Goal: Task Accomplishment & Management: Use online tool/utility

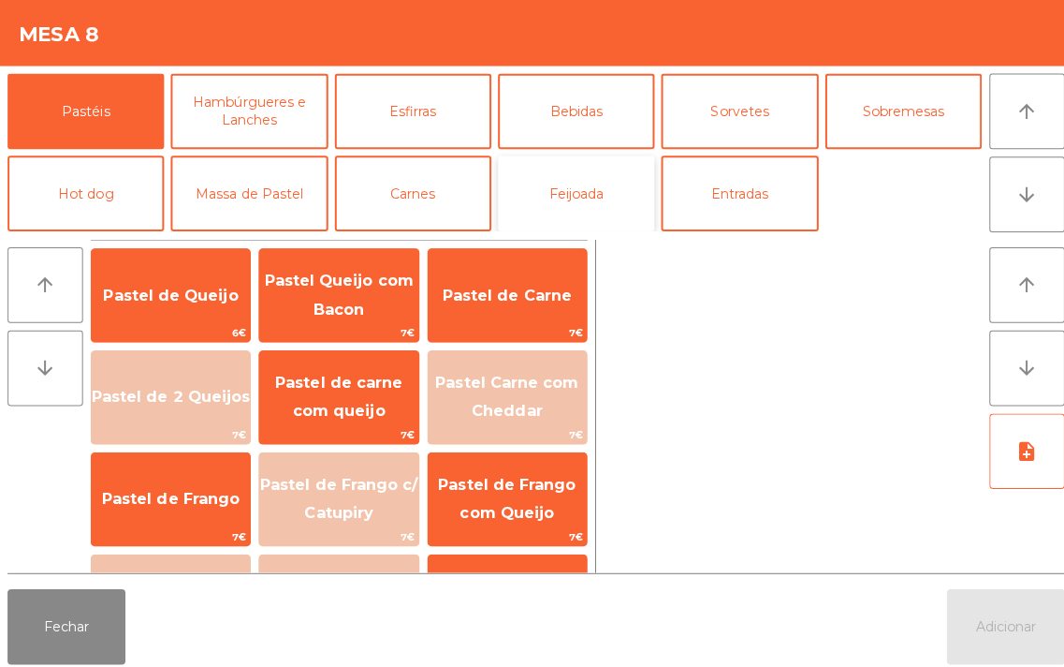
click at [562, 190] on button "Feijoada" at bounding box center [571, 191] width 155 height 75
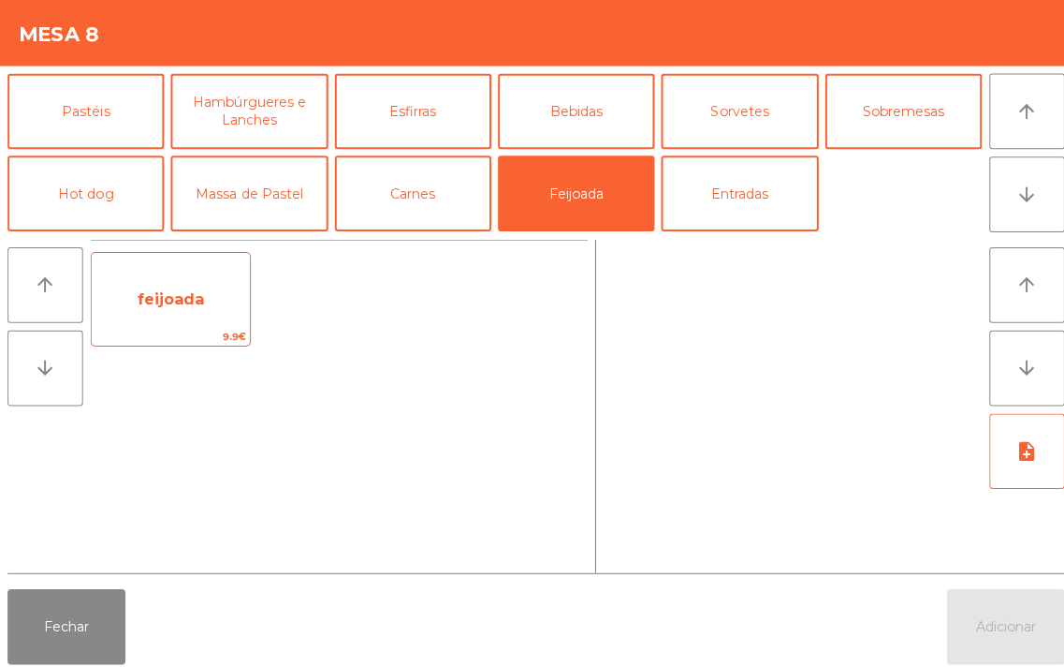
click at [174, 290] on span "feijoada" at bounding box center [170, 296] width 66 height 18
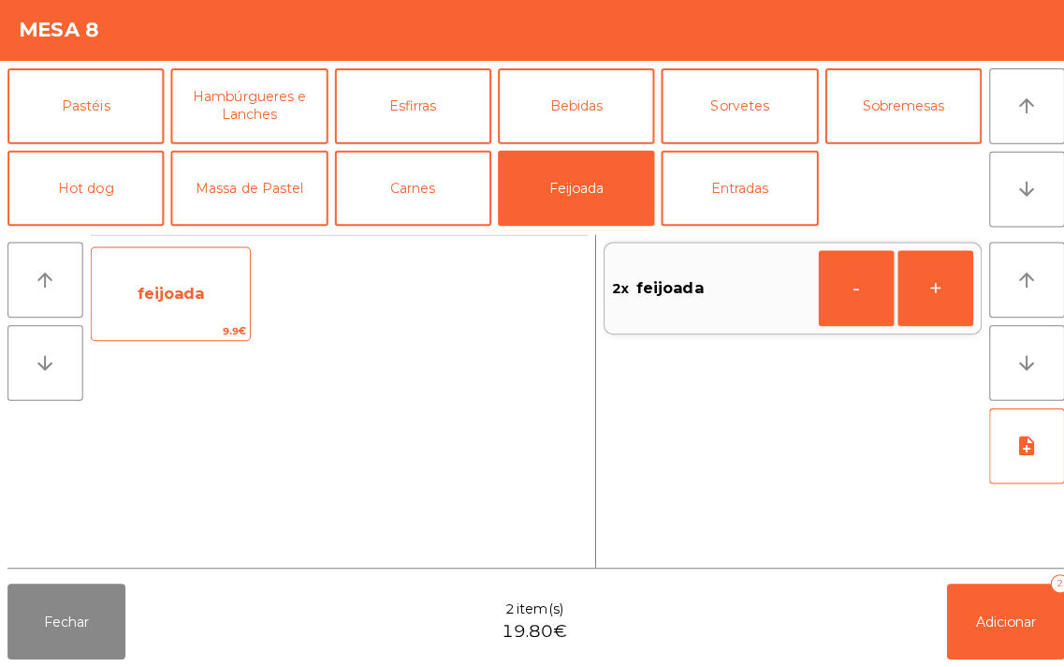
click at [175, 295] on span "feijoada" at bounding box center [170, 296] width 66 height 18
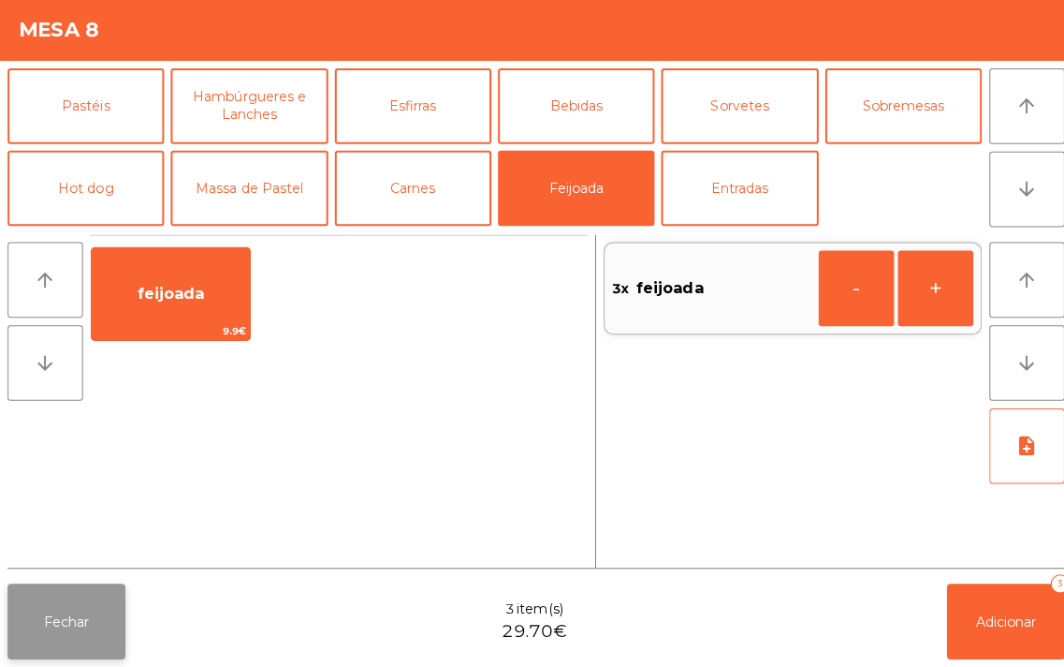
click at [98, 606] on button "Fechar" at bounding box center [65, 621] width 117 height 75
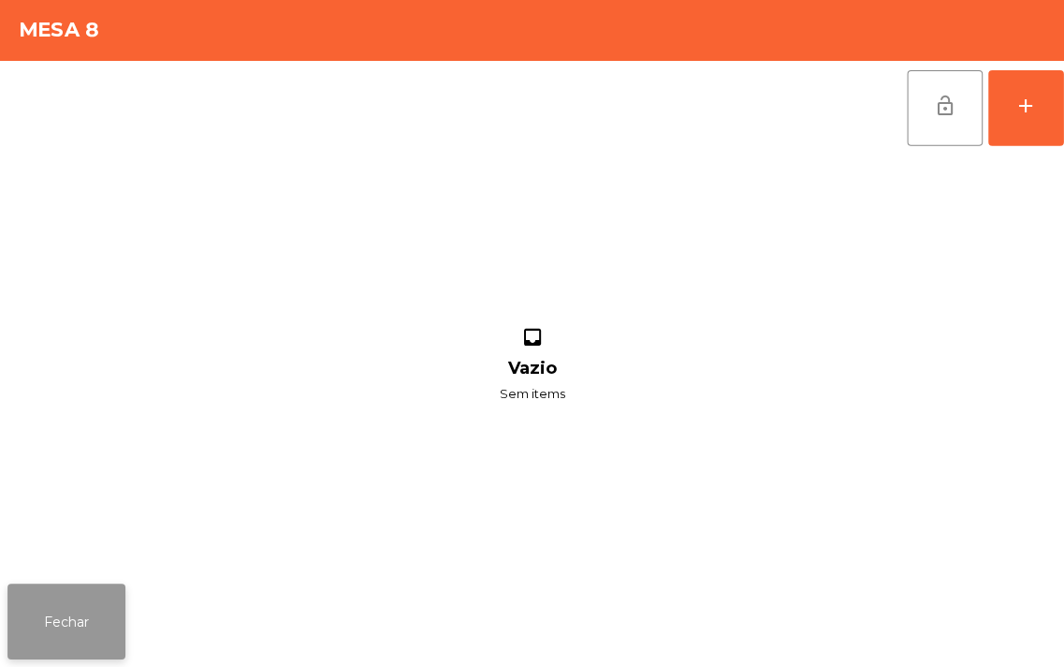
click at [58, 620] on button "Fechar" at bounding box center [65, 621] width 117 height 75
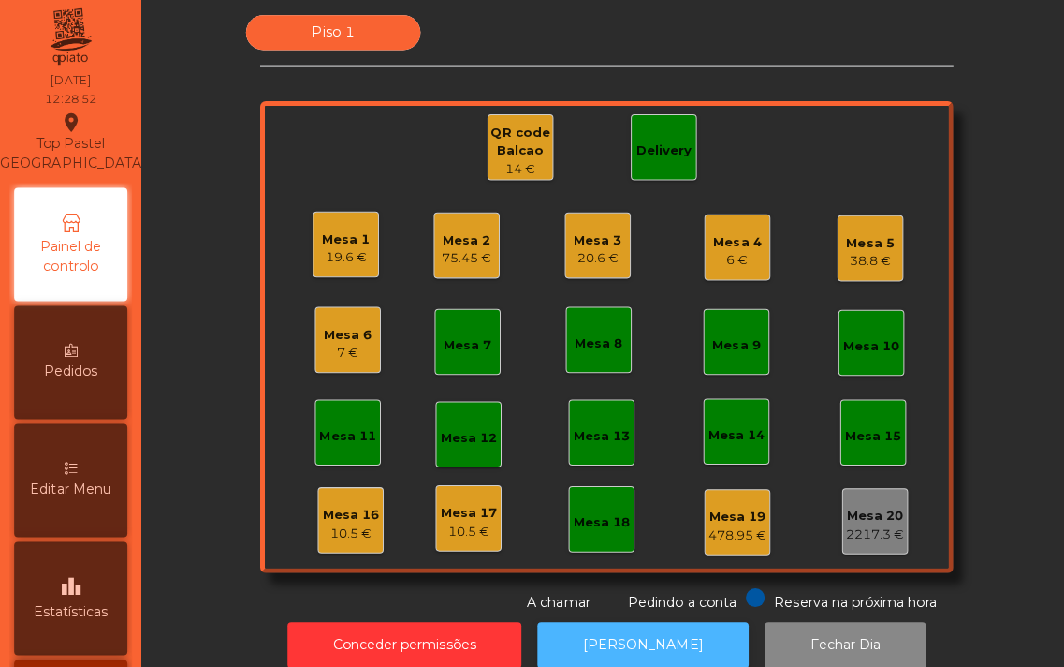
click at [620, 630] on button "[PERSON_NAME]" at bounding box center [639, 646] width 210 height 46
click at [628, 634] on button "[PERSON_NAME]" at bounding box center [639, 646] width 210 height 46
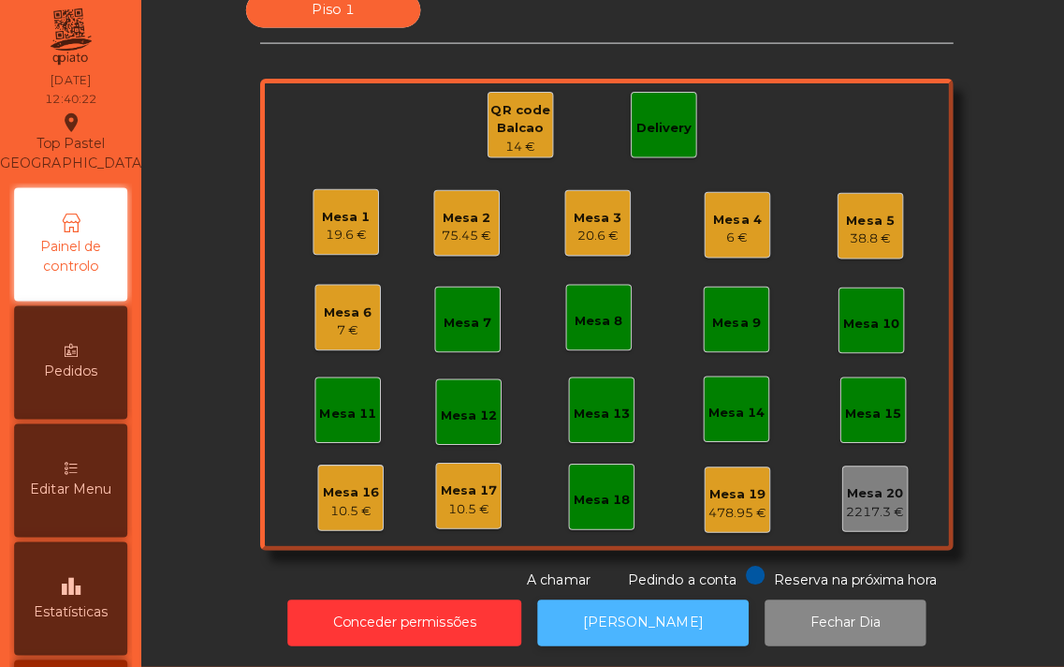
scroll to position [38, 0]
click at [657, 600] on button "[PERSON_NAME]" at bounding box center [639, 623] width 210 height 46
click at [316, 326] on div "Mesa 6 7 €" at bounding box center [346, 320] width 66 height 66
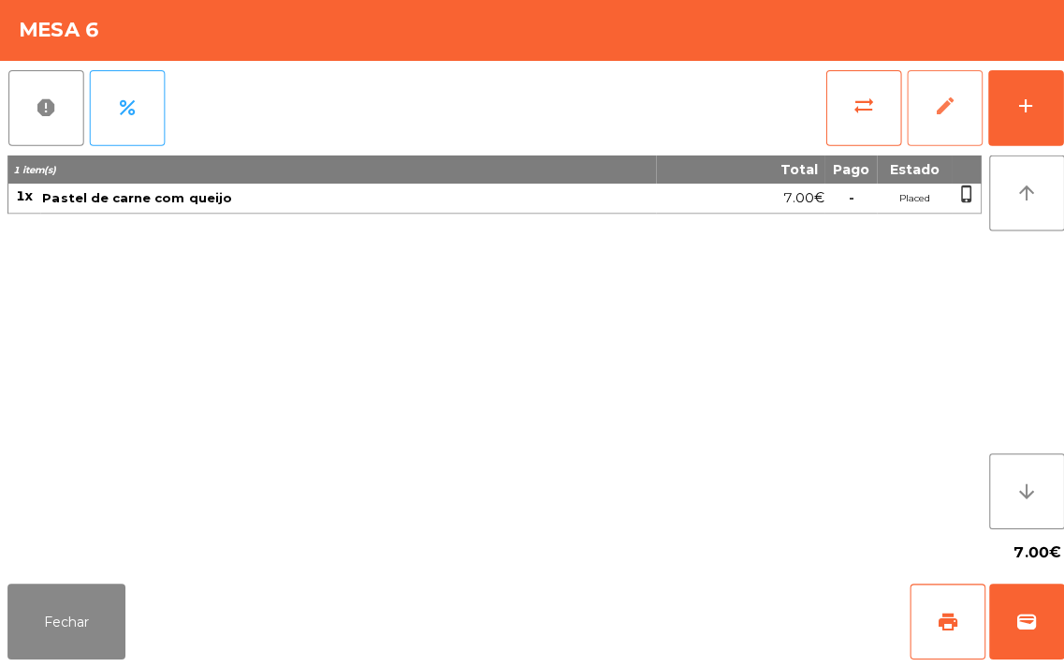
click at [941, 109] on span "edit" at bounding box center [938, 110] width 22 height 22
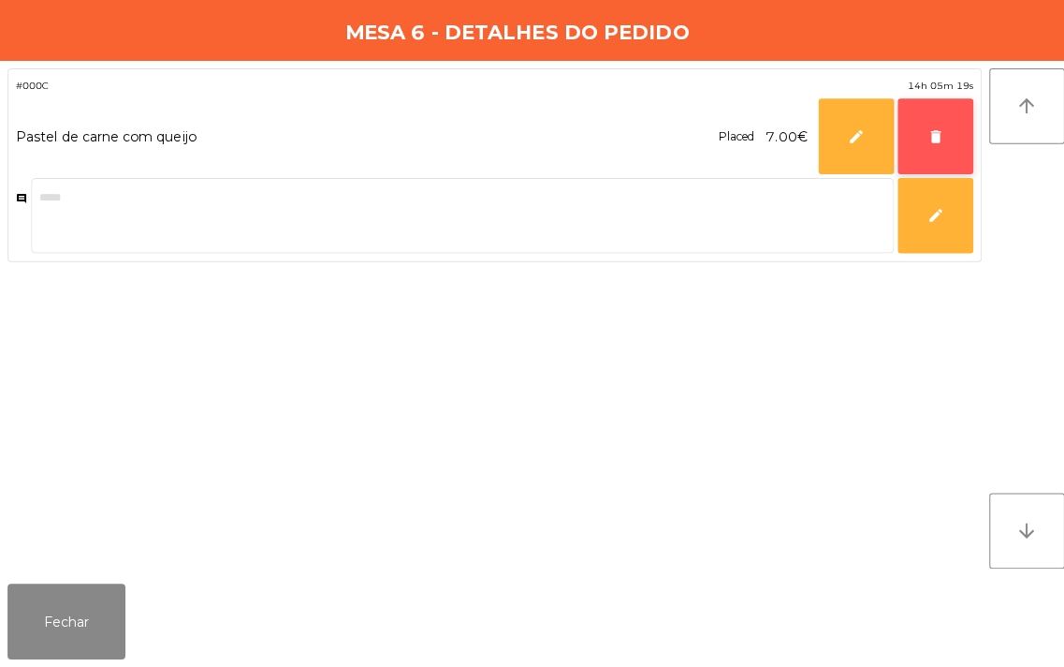
click at [924, 133] on span "delete" at bounding box center [928, 140] width 17 height 17
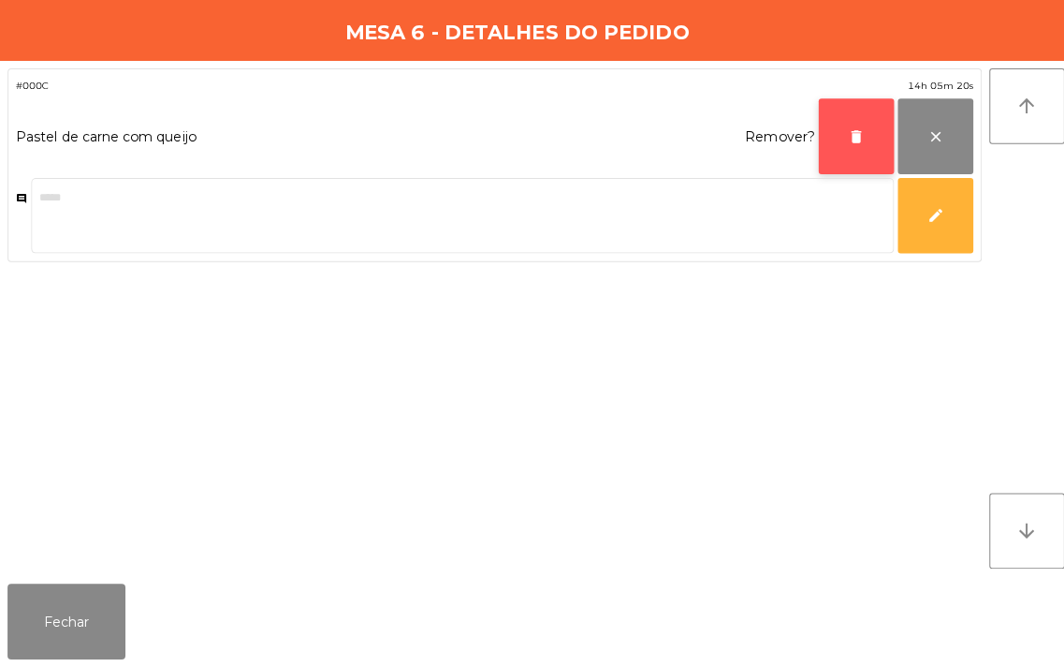
click at [822, 136] on button "delete" at bounding box center [850, 140] width 75 height 75
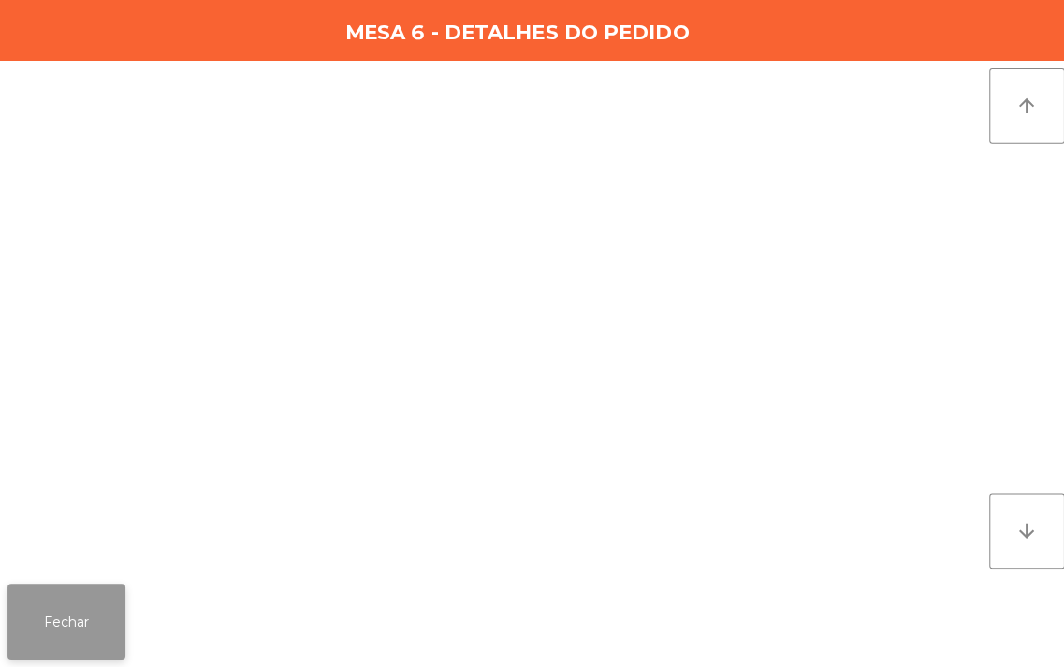
click at [61, 623] on button "Fechar" at bounding box center [65, 621] width 117 height 75
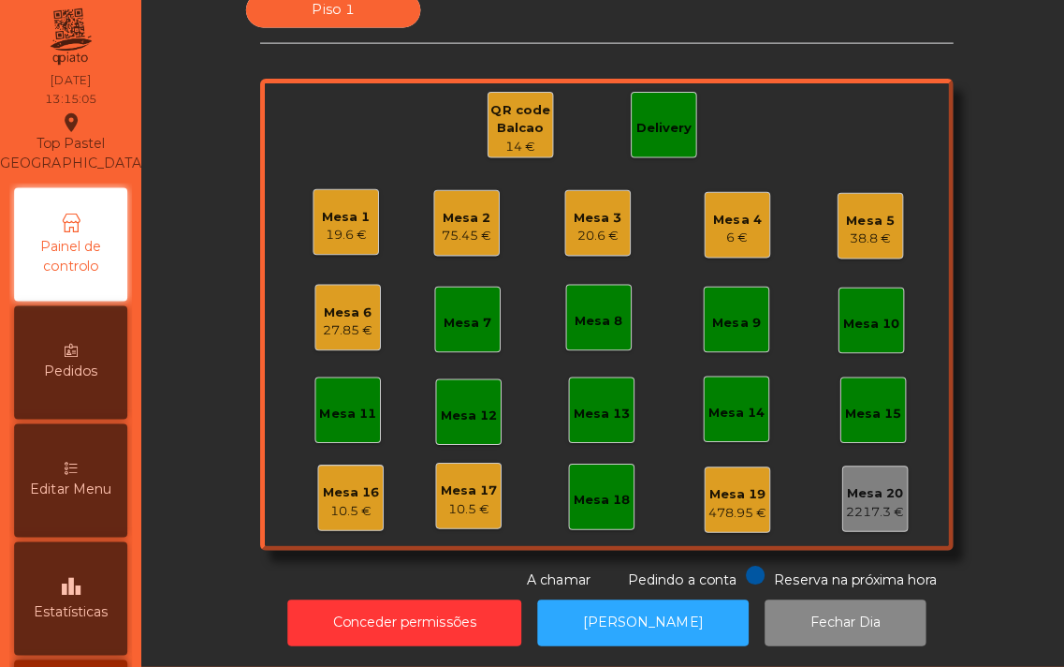
click at [315, 466] on div "Mesa 16 10.5 €" at bounding box center [348, 499] width 66 height 66
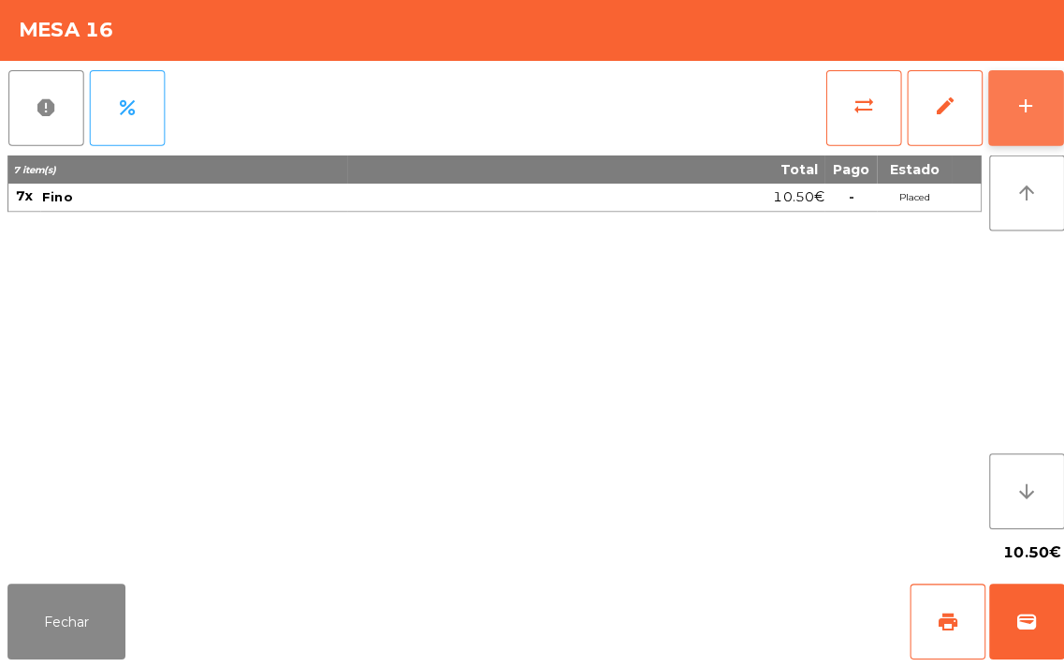
click at [1004, 107] on button "add" at bounding box center [1018, 112] width 75 height 75
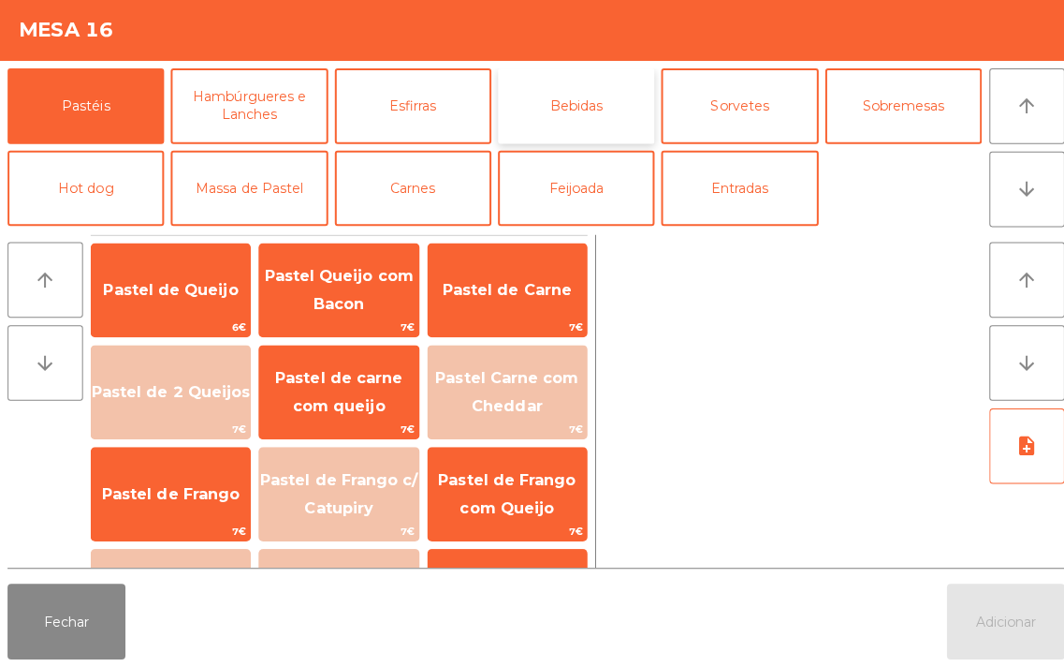
click at [567, 106] on button "Bebidas" at bounding box center [571, 110] width 155 height 75
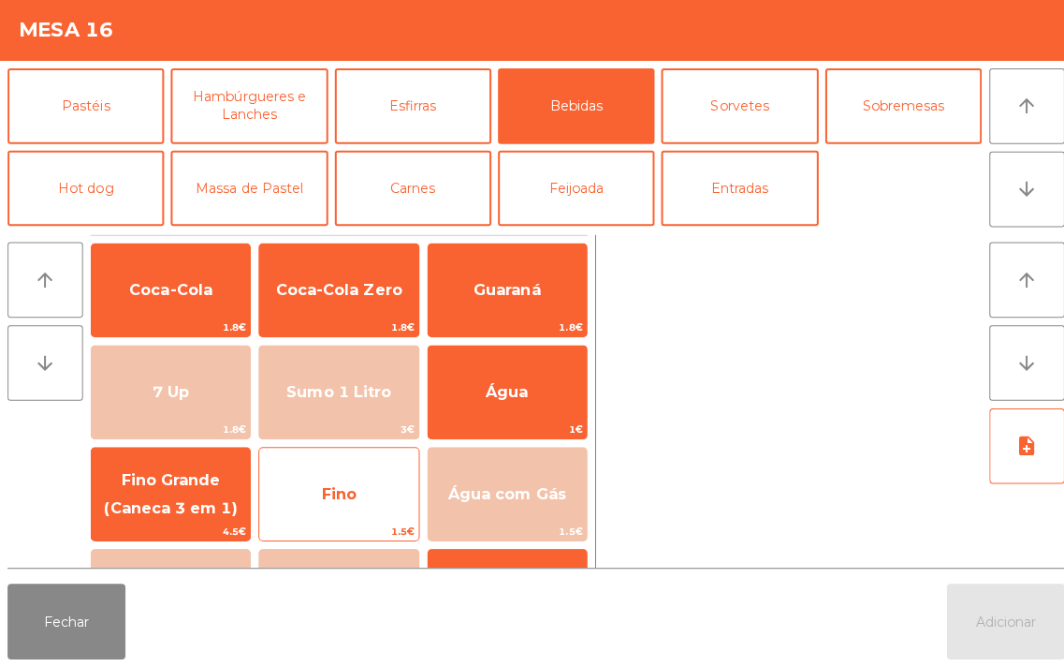
click at [332, 486] on span "Fino" at bounding box center [336, 495] width 35 height 18
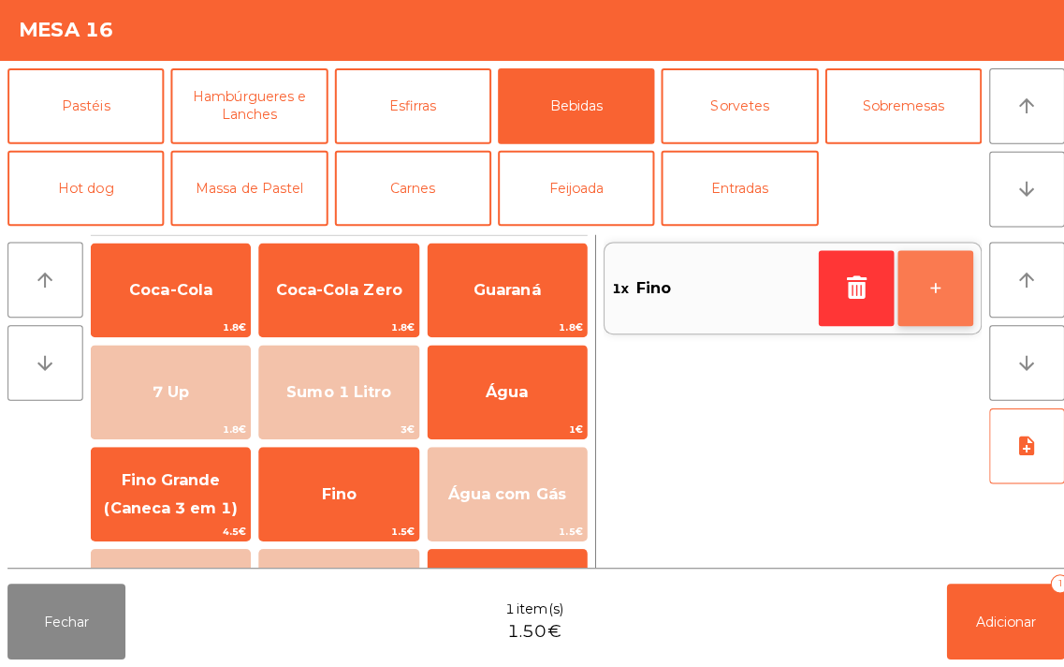
click at [929, 277] on button "+" at bounding box center [928, 291] width 75 height 75
click at [944, 288] on button "+" at bounding box center [928, 291] width 75 height 75
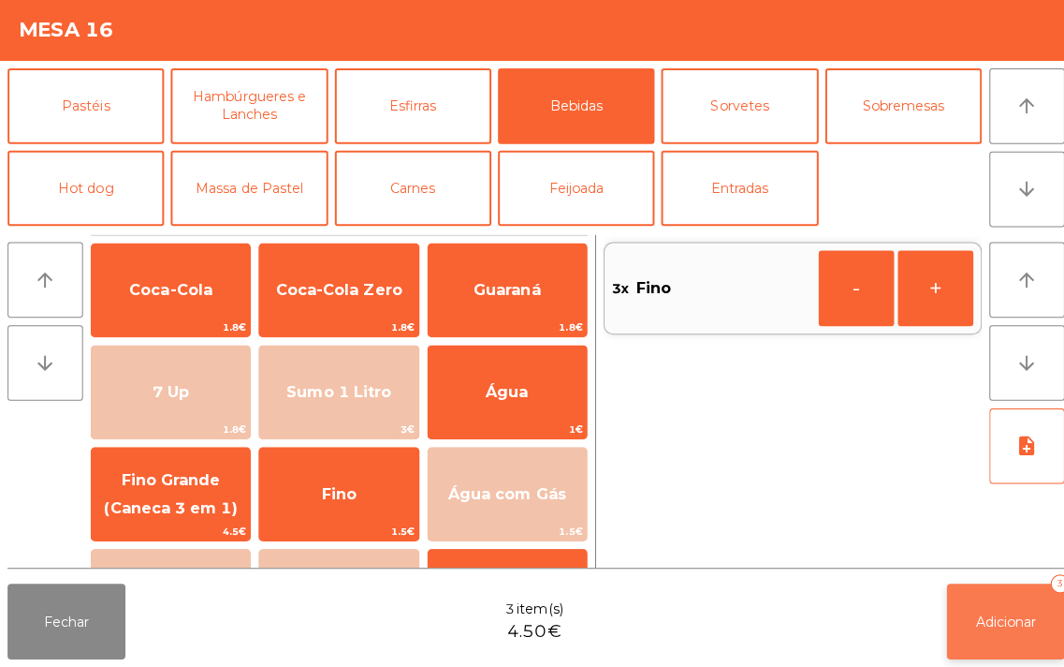
click at [997, 599] on button "Adicionar 3" at bounding box center [998, 621] width 117 height 75
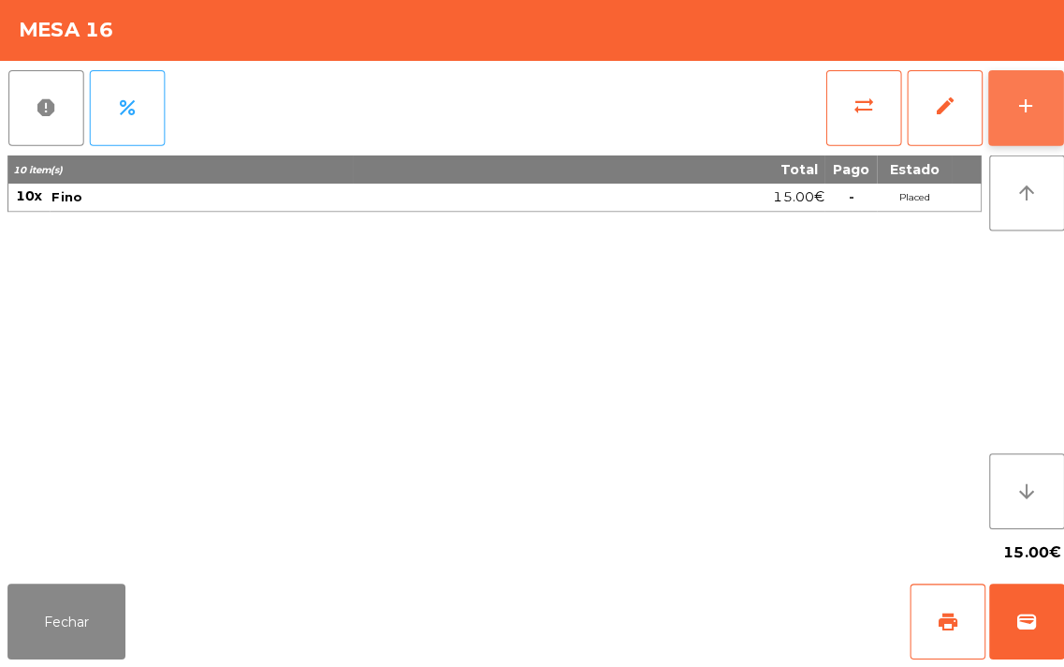
click at [1007, 119] on div "add" at bounding box center [1018, 110] width 22 height 22
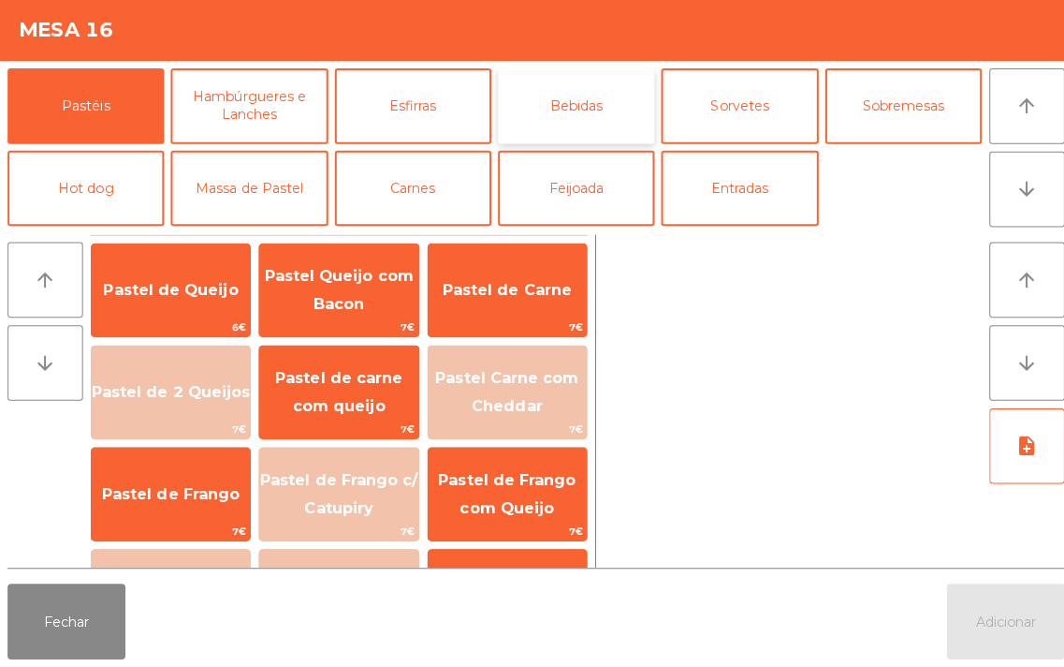
click at [584, 109] on button "Bebidas" at bounding box center [571, 110] width 155 height 75
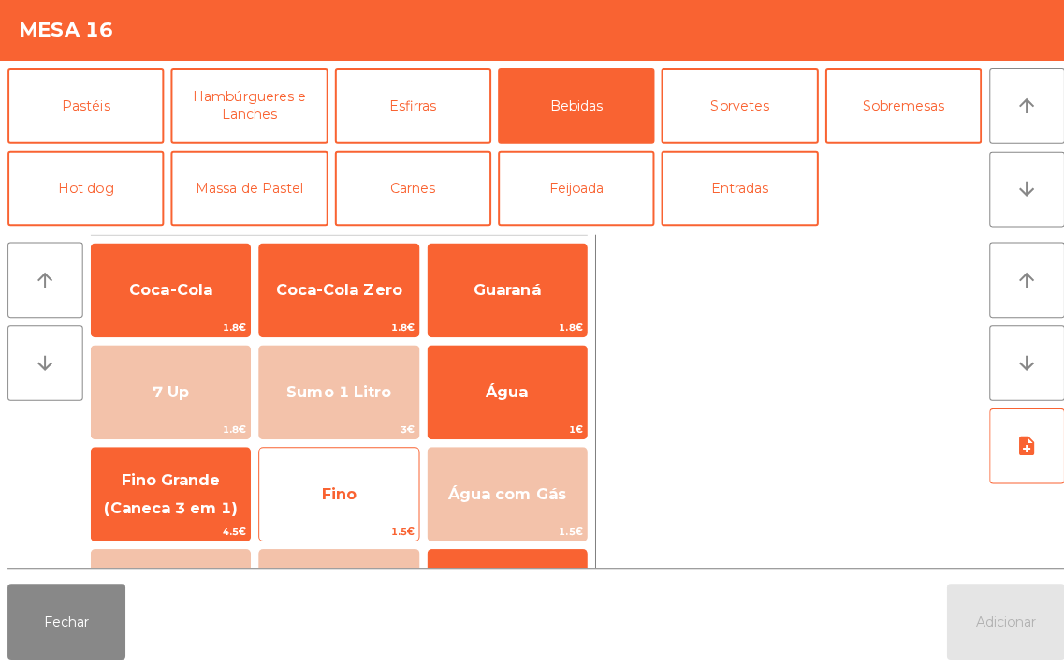
click at [343, 488] on span "Fino" at bounding box center [336, 495] width 35 height 18
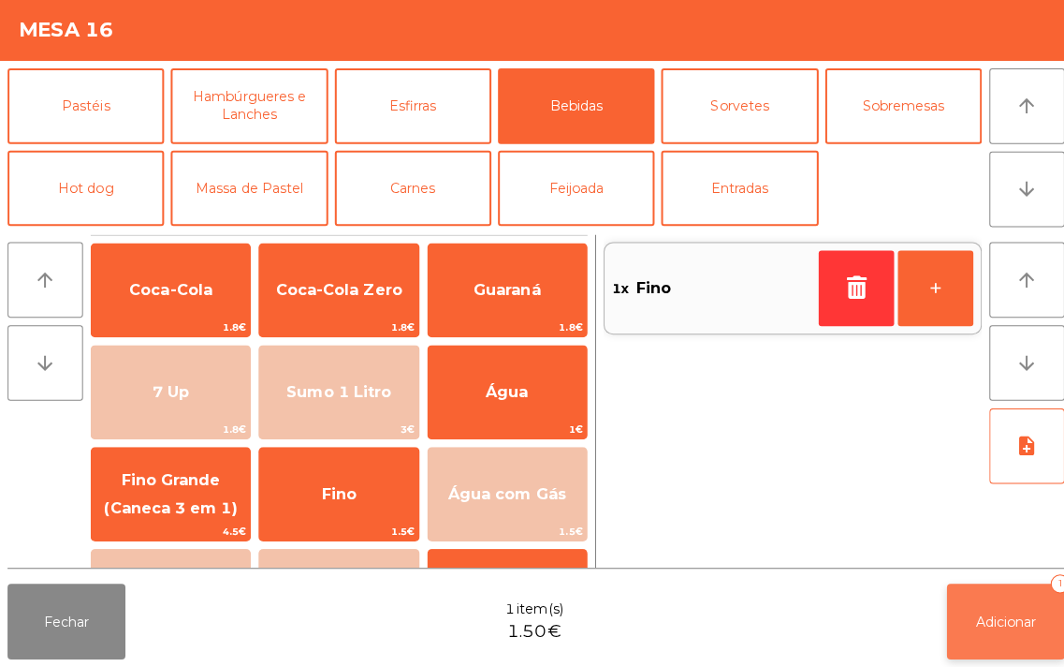
click at [1005, 611] on button "Adicionar 1" at bounding box center [998, 621] width 117 height 75
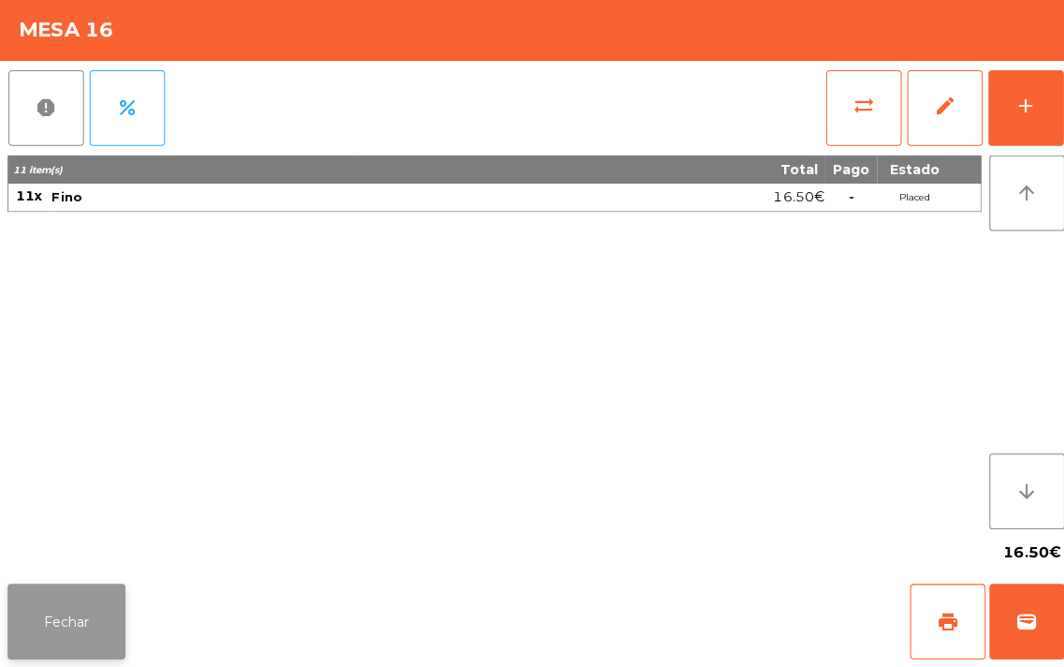
click at [90, 596] on button "Fechar" at bounding box center [65, 621] width 117 height 75
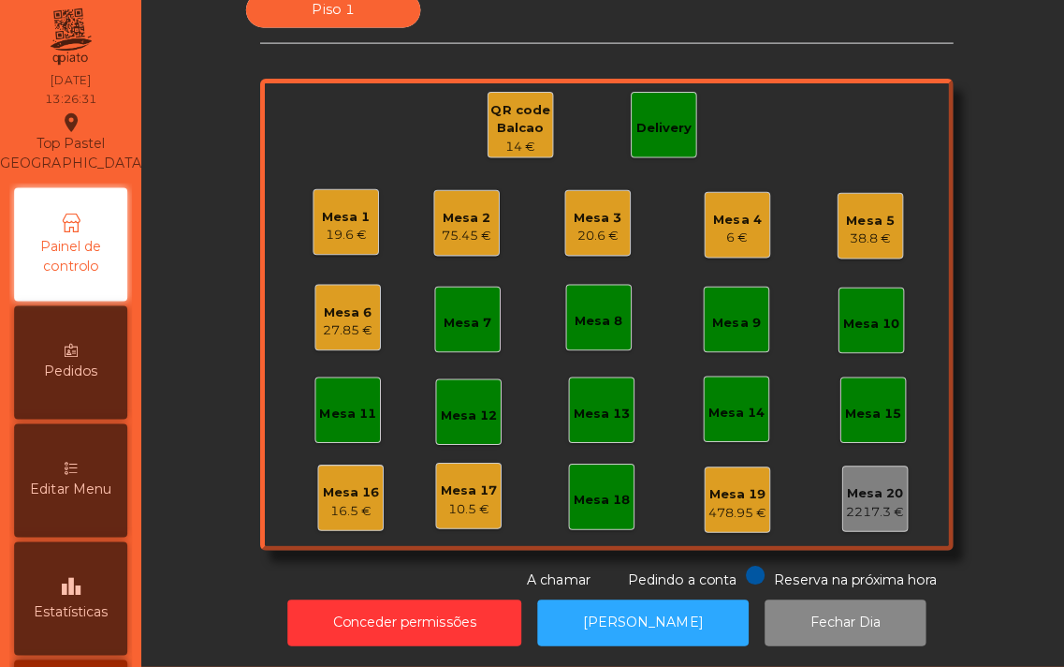
click at [477, 408] on div "Mesa 12" at bounding box center [465, 417] width 56 height 19
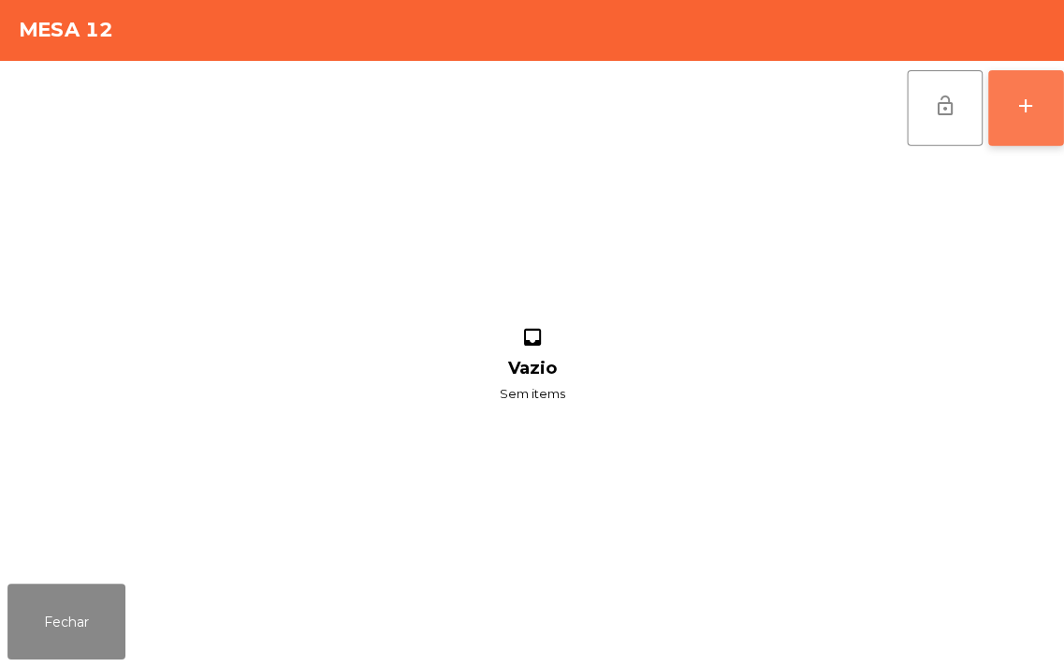
click at [1008, 129] on button "add" at bounding box center [1018, 112] width 75 height 75
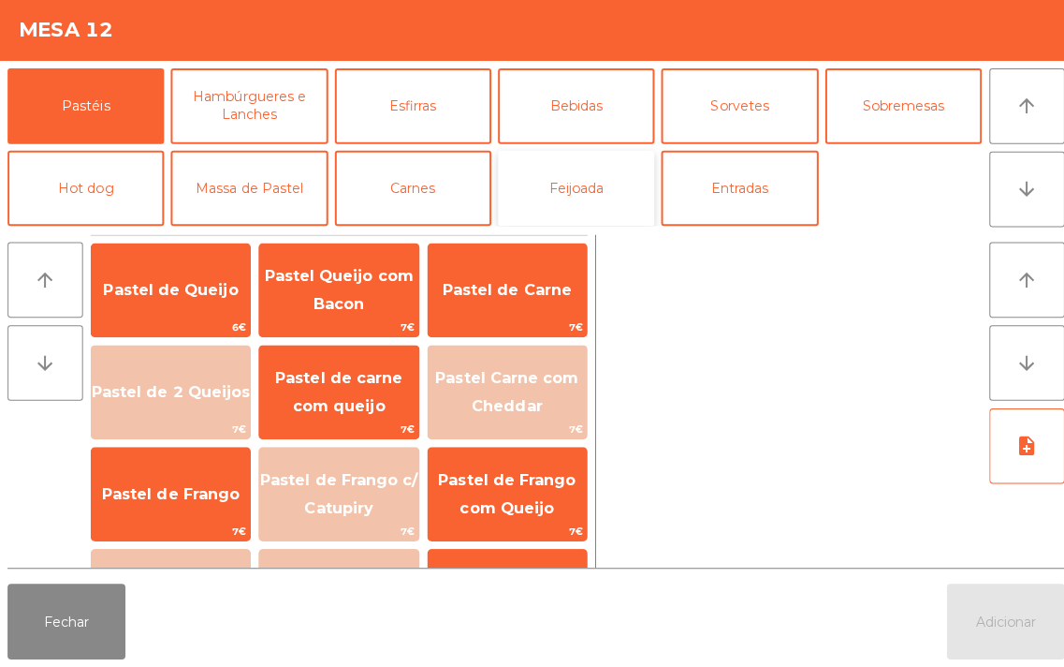
click at [575, 170] on button "Feijoada" at bounding box center [571, 191] width 155 height 75
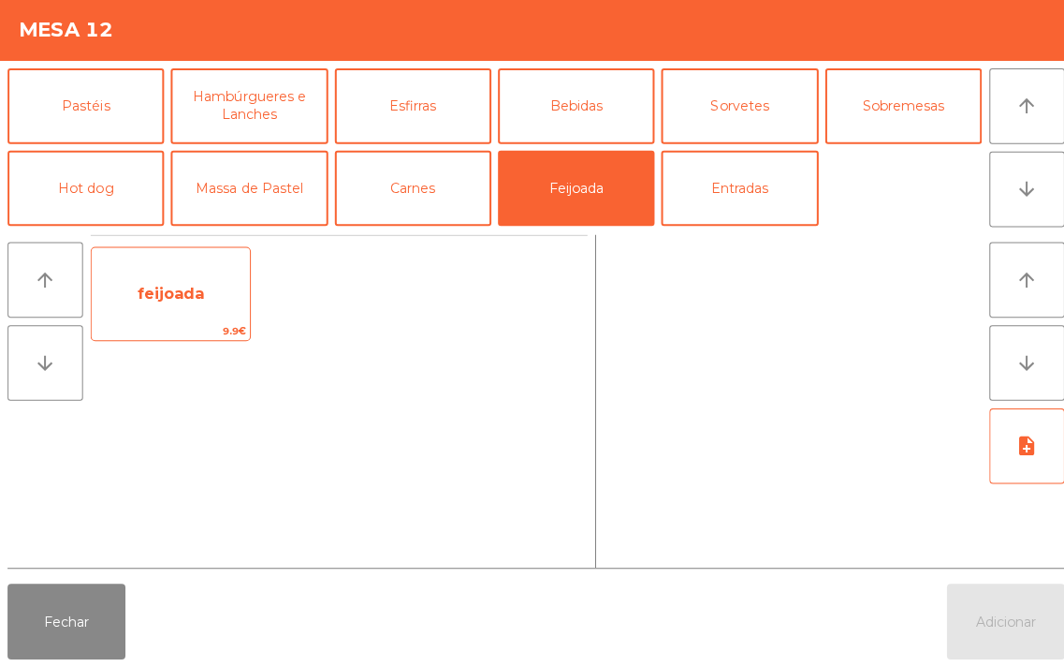
click at [182, 311] on span "feijoada" at bounding box center [169, 296] width 157 height 51
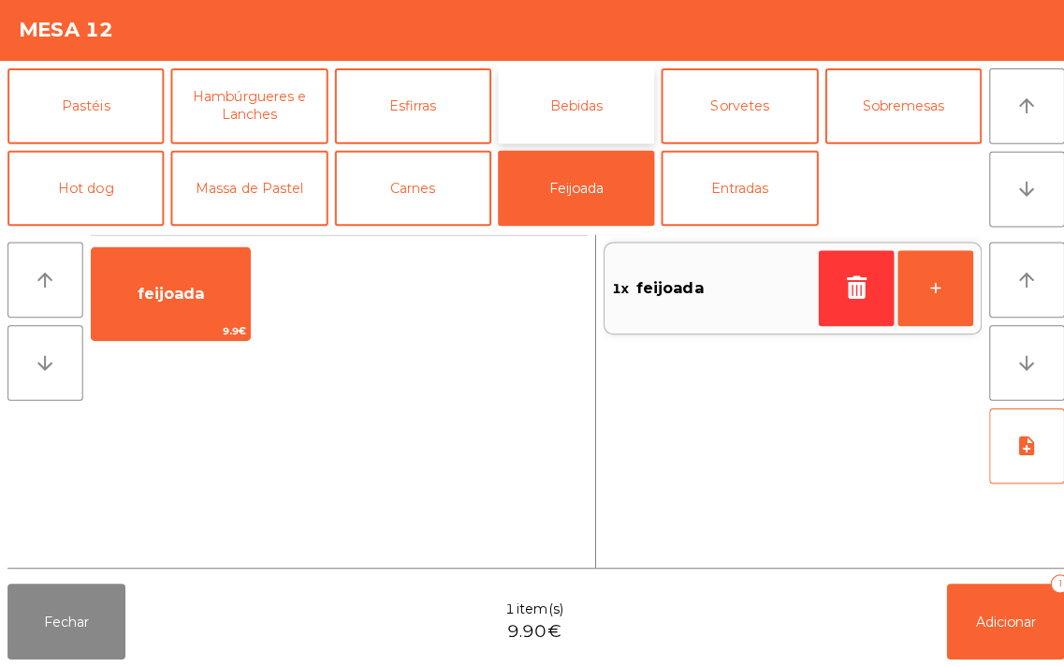
click at [593, 110] on button "Bebidas" at bounding box center [571, 110] width 155 height 75
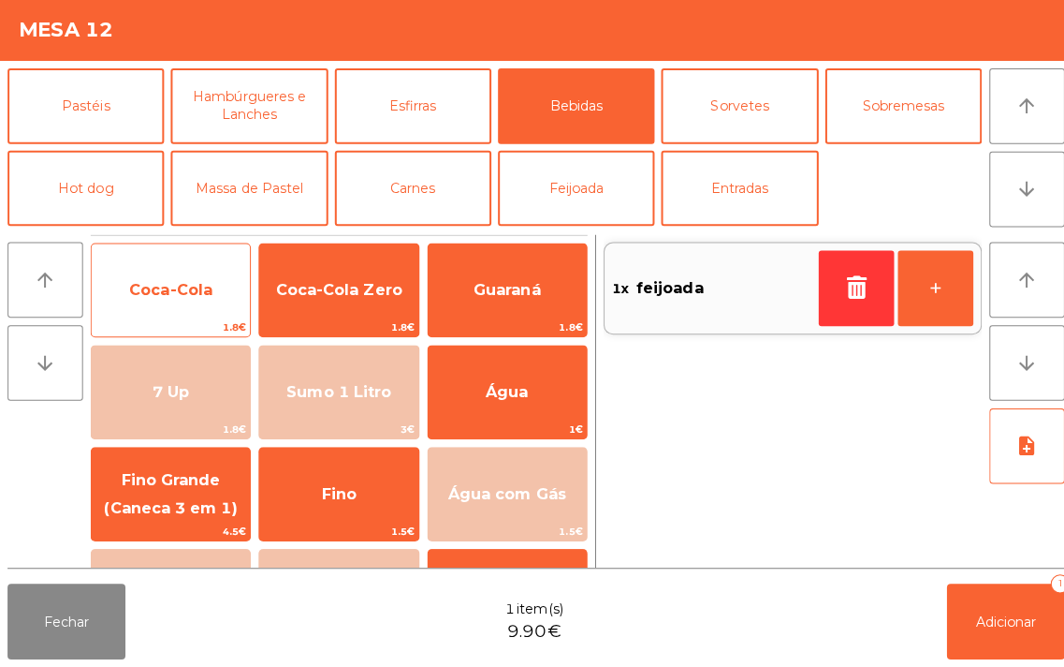
click at [188, 281] on span "Coca-Cola" at bounding box center [169, 293] width 157 height 51
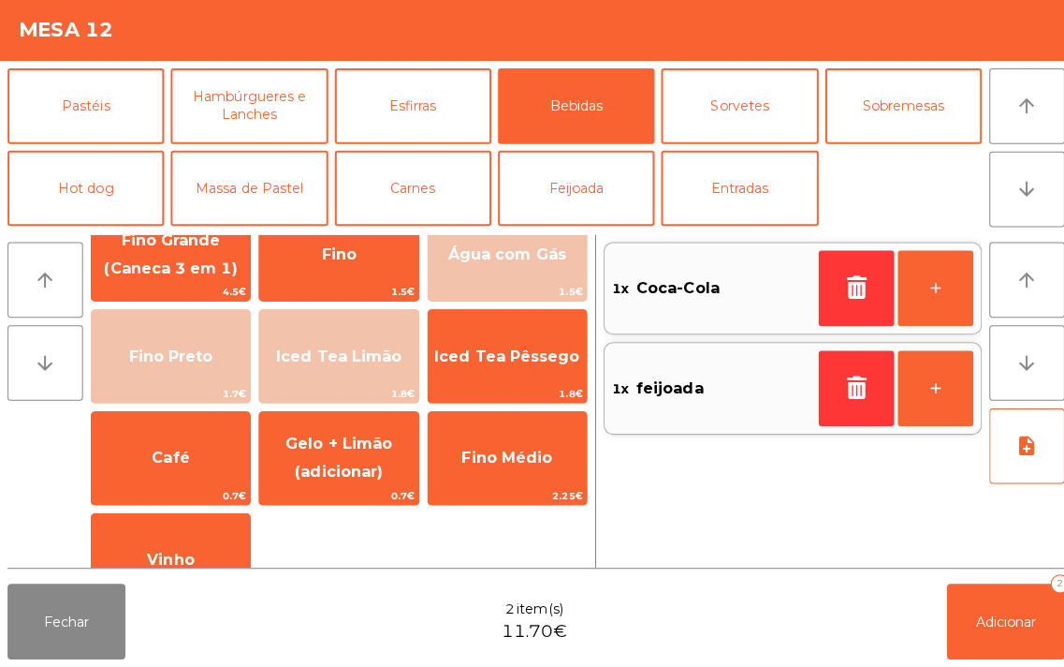
scroll to position [284, 0]
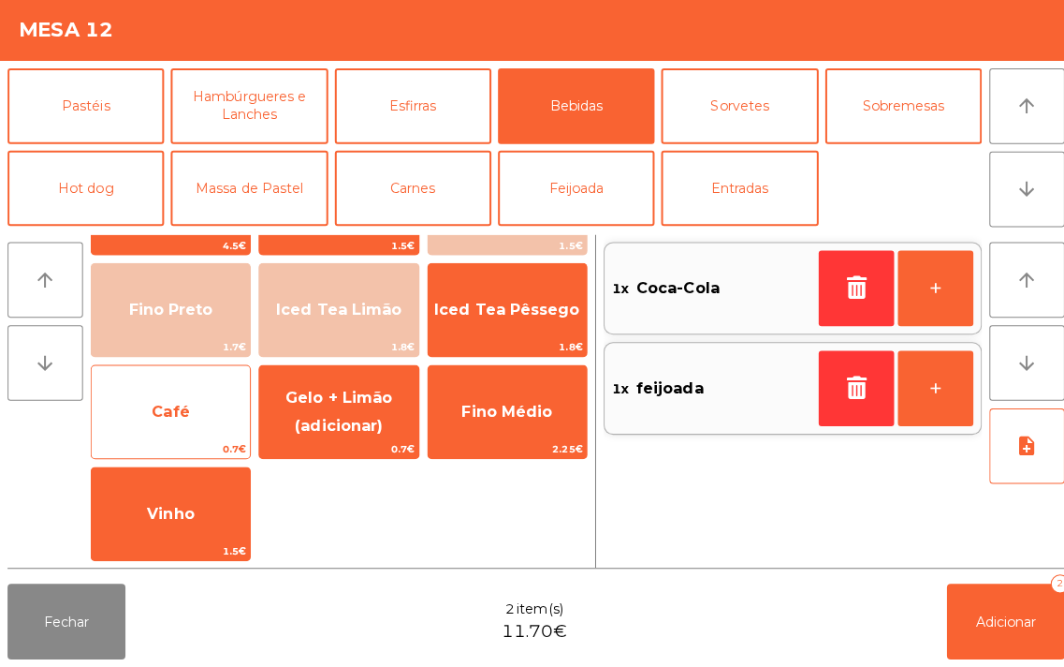
click at [161, 404] on span "Café" at bounding box center [169, 413] width 37 height 18
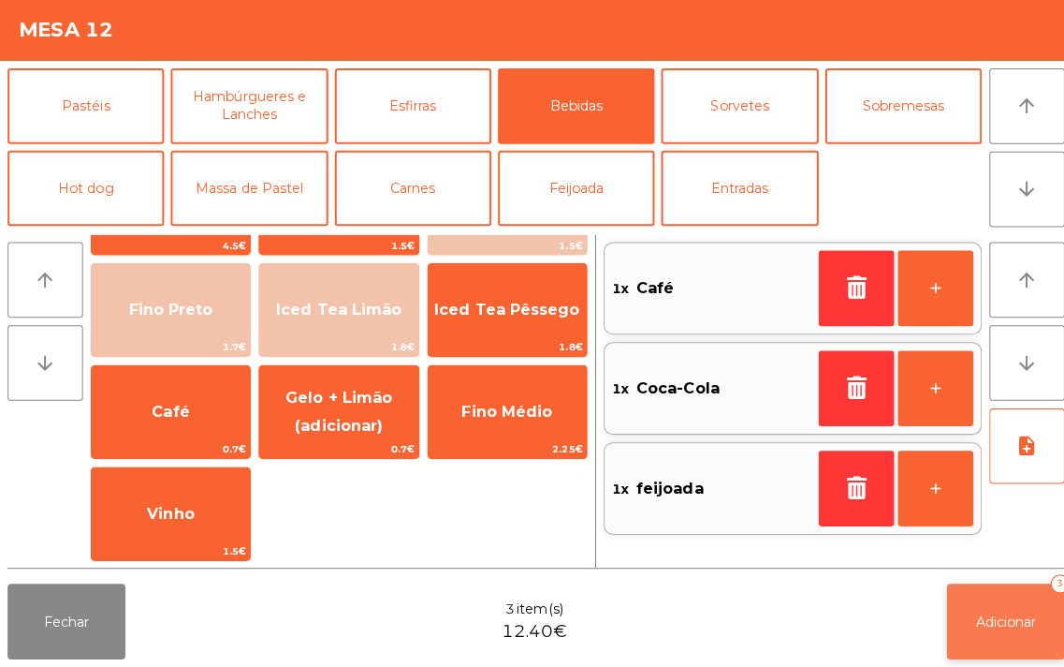
click at [983, 643] on button "Adicionar 3" at bounding box center [998, 621] width 117 height 75
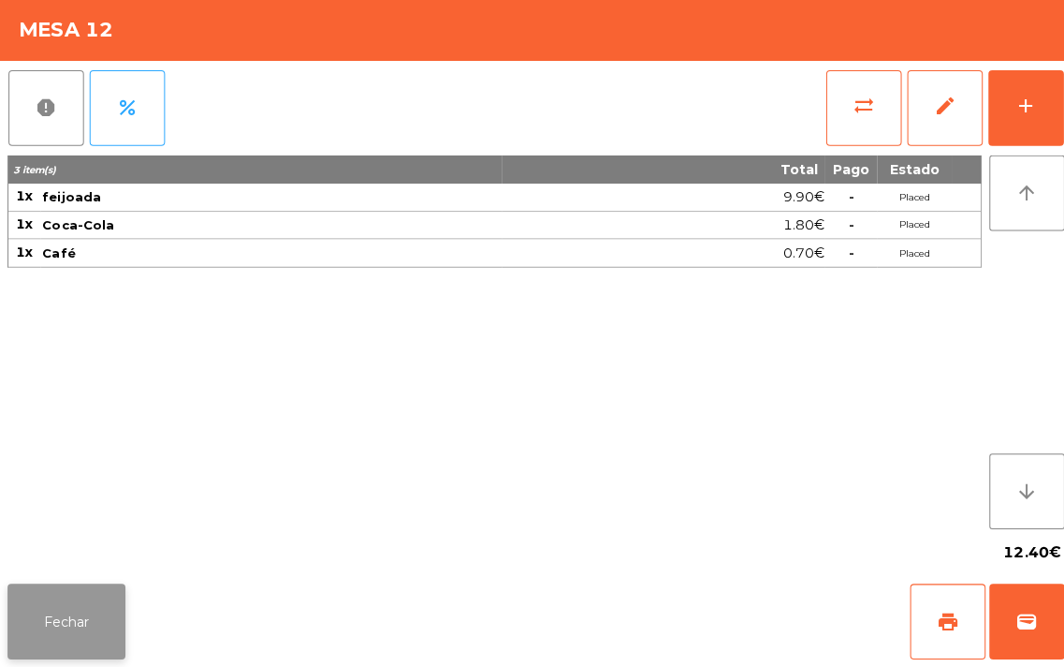
click at [100, 632] on button "Fechar" at bounding box center [65, 621] width 117 height 75
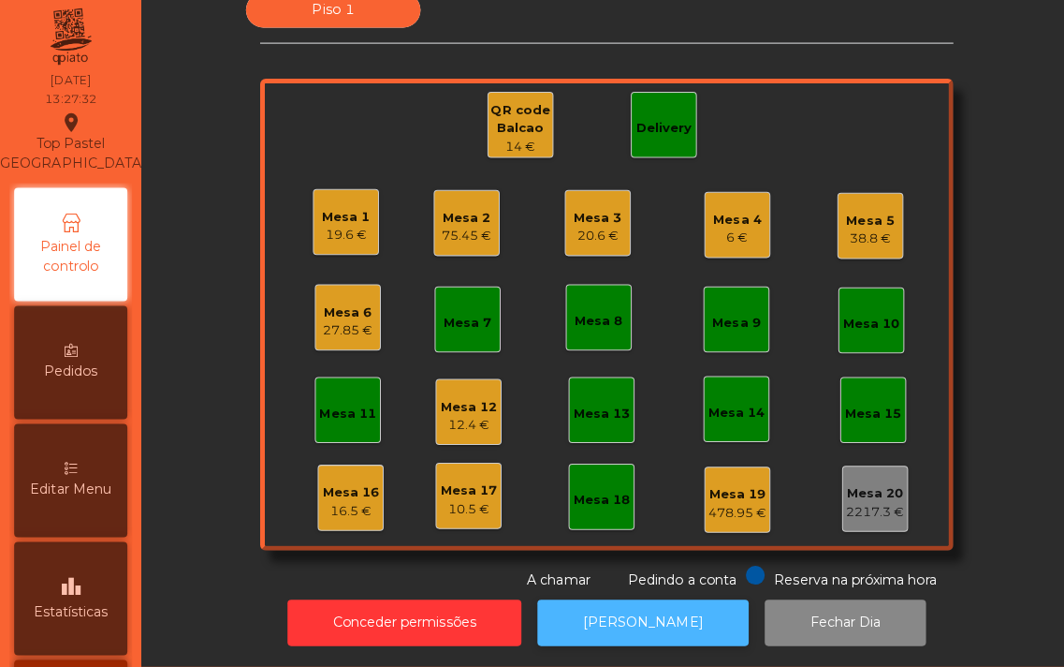
click at [621, 600] on button "[PERSON_NAME]" at bounding box center [639, 623] width 210 height 46
click at [354, 503] on div "16.5 €" at bounding box center [348, 512] width 56 height 19
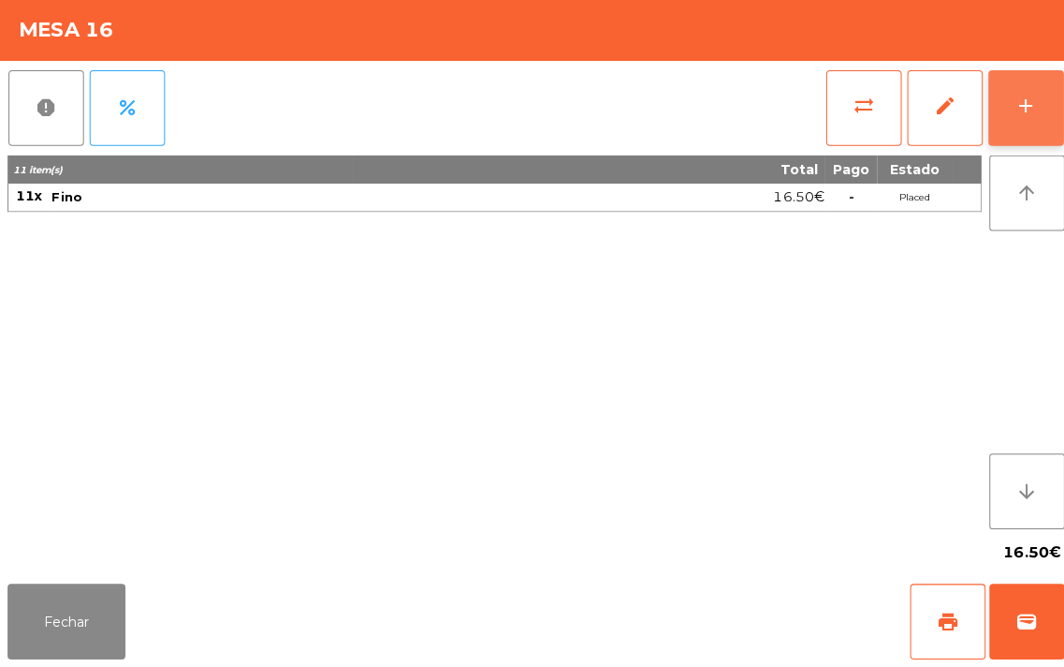
click at [996, 132] on button "add" at bounding box center [1018, 112] width 75 height 75
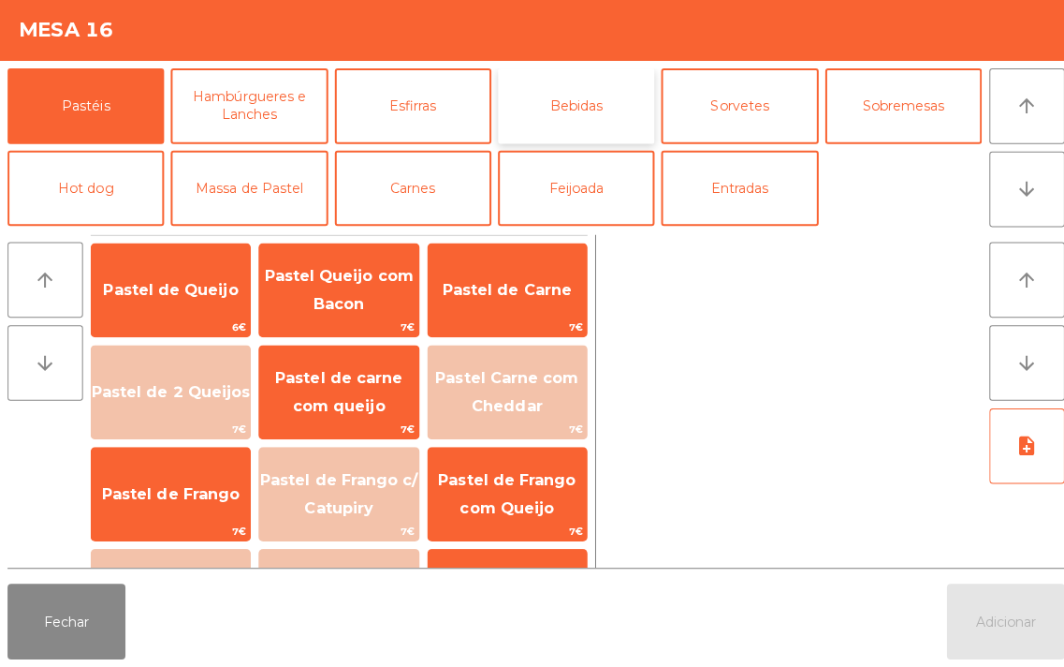
click at [576, 110] on button "Bebidas" at bounding box center [571, 110] width 155 height 75
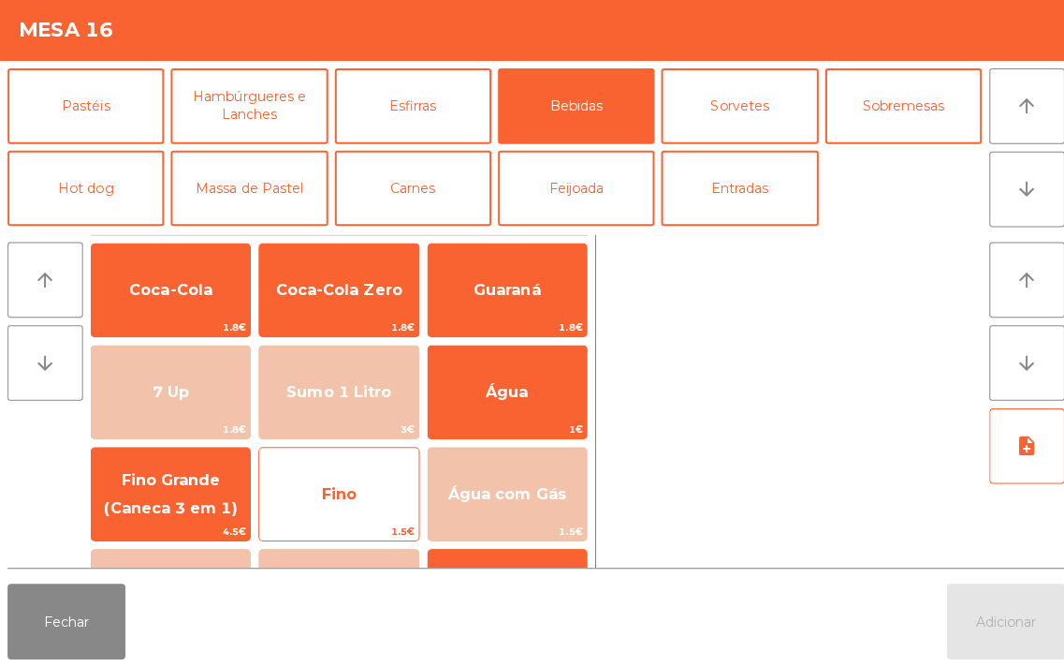
click at [349, 489] on span "Fino" at bounding box center [336, 495] width 35 height 18
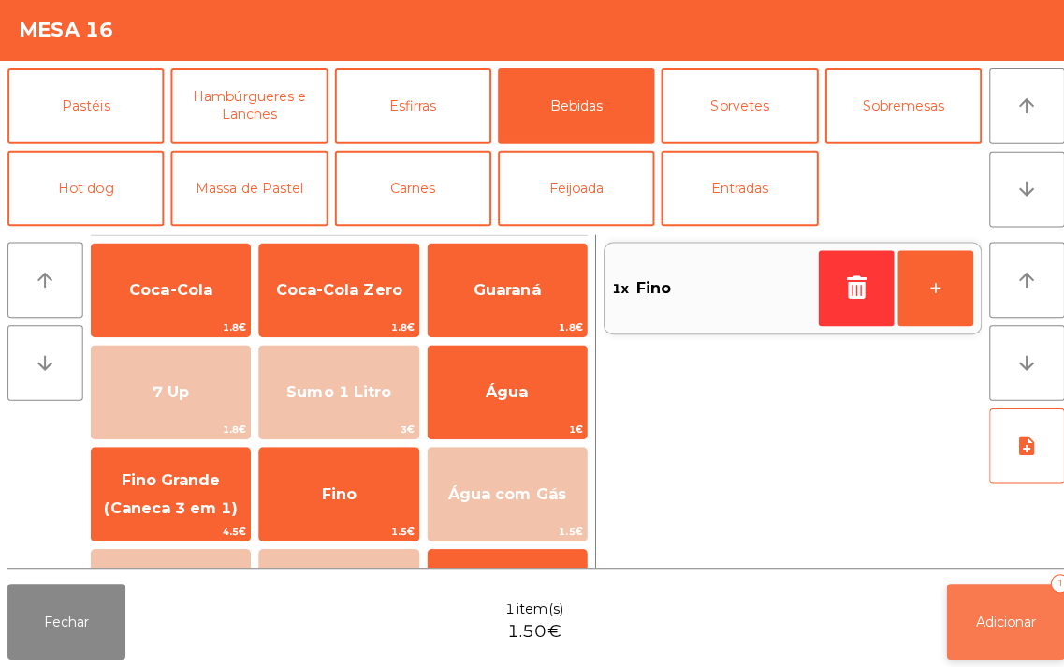
click at [1023, 604] on button "Adicionar 1" at bounding box center [998, 621] width 117 height 75
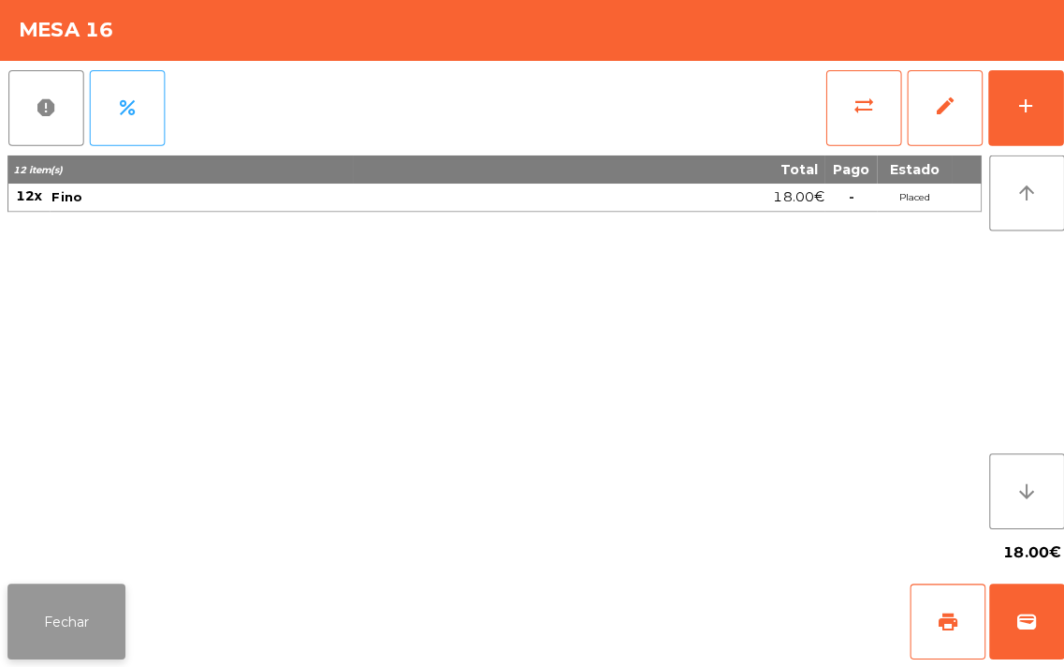
click at [77, 590] on button "Fechar" at bounding box center [65, 621] width 117 height 75
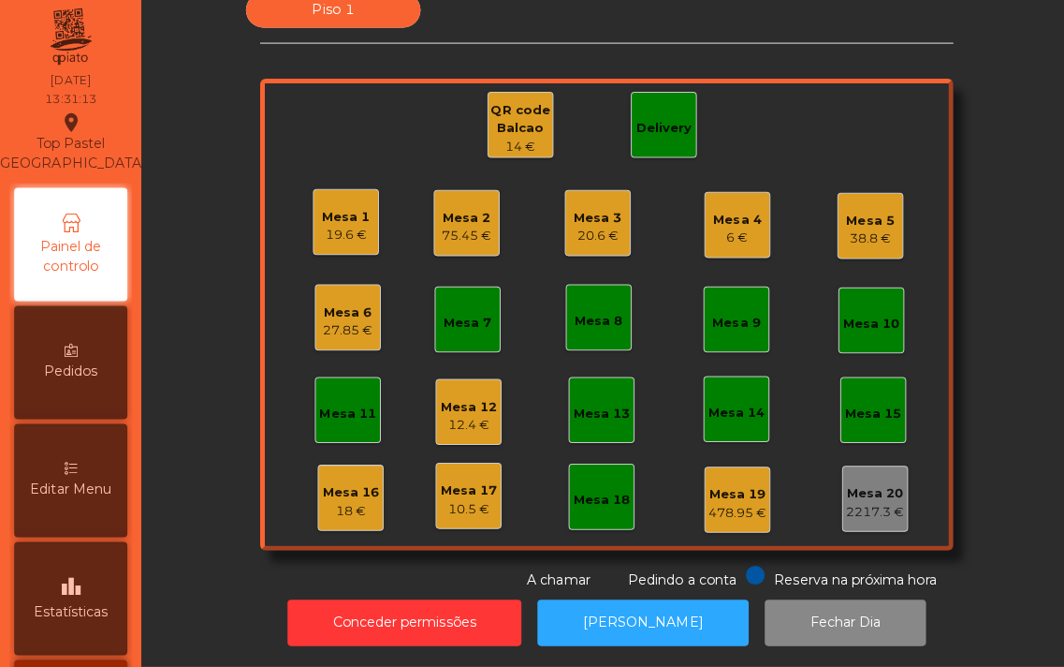
click at [951, 424] on div "Piso 1 Mesa 1 19.6 € Mesa 2 75.45 € Mesa 3 20.6 € Mesa 4 6 € Mesa 5 38.8 € Mesa…" at bounding box center [602, 294] width 873 height 593
click at [968, 385] on div "Piso 1 Mesa 1 19.6 € Mesa 2 75.45 € Mesa 3 20.6 € Mesa 4 6 € Mesa 5 38.8 € Mesa…" at bounding box center [602, 294] width 873 height 593
click at [207, 339] on div "Piso 1 Mesa 1 19.6 € Mesa 2 75.45 € Mesa 3 20.6 € Mesa 4 6 € Mesa 5 38.8 € Mesa…" at bounding box center [602, 294] width 873 height 593
click at [339, 324] on div "27.85 €" at bounding box center [346, 333] width 50 height 19
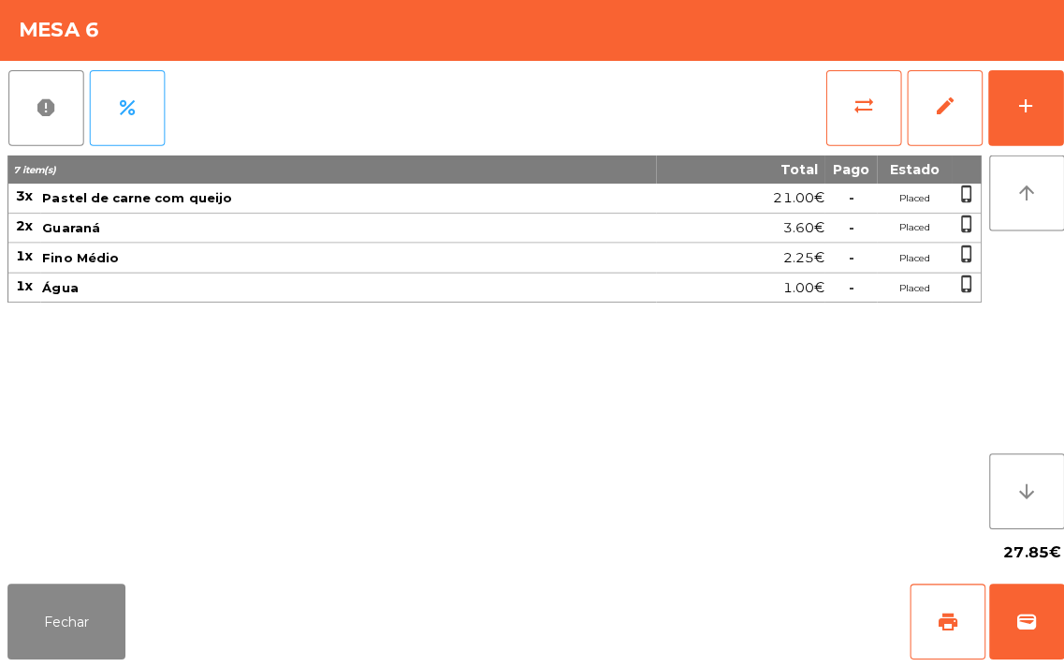
click at [349, 435] on div "7 item(s) Total Pago Estado 3x Pastel de carne com queijo 21.00€ - Placed phone…" at bounding box center [490, 344] width 967 height 371
click at [1018, 112] on div "add" at bounding box center [1018, 110] width 22 height 22
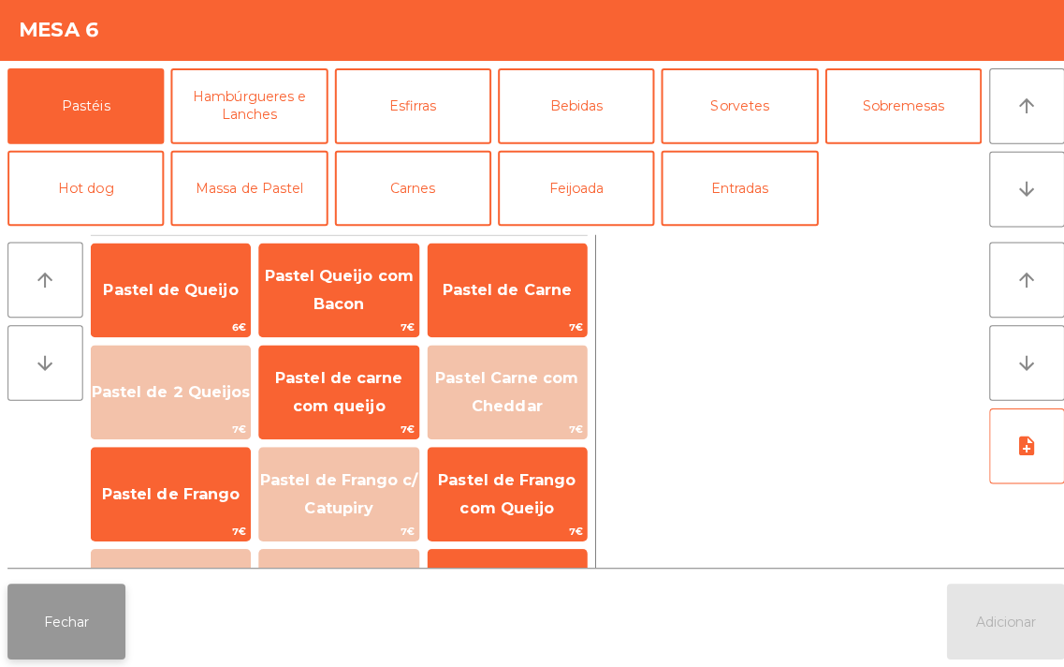
click at [51, 632] on button "Fechar" at bounding box center [65, 621] width 117 height 75
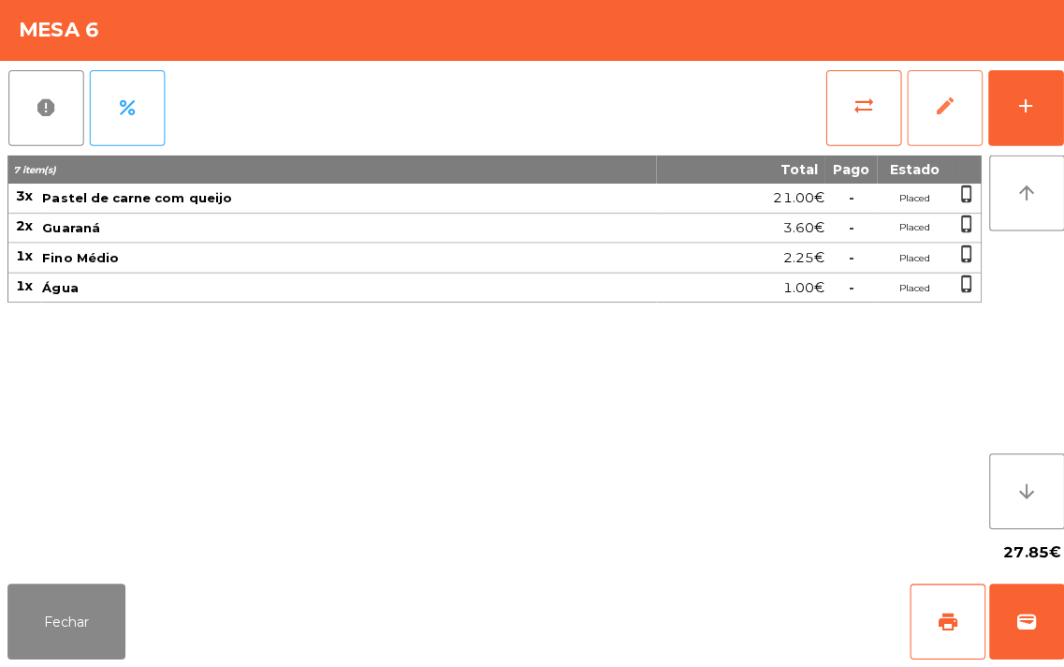
click at [943, 113] on span "edit" at bounding box center [938, 110] width 22 height 22
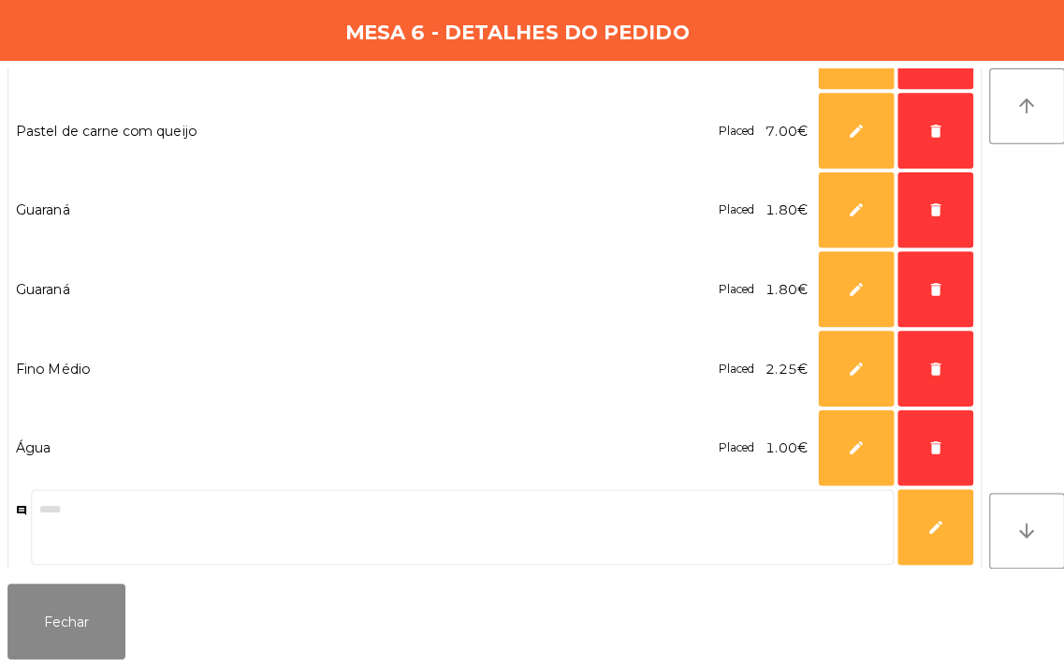
scroll to position [167, 0]
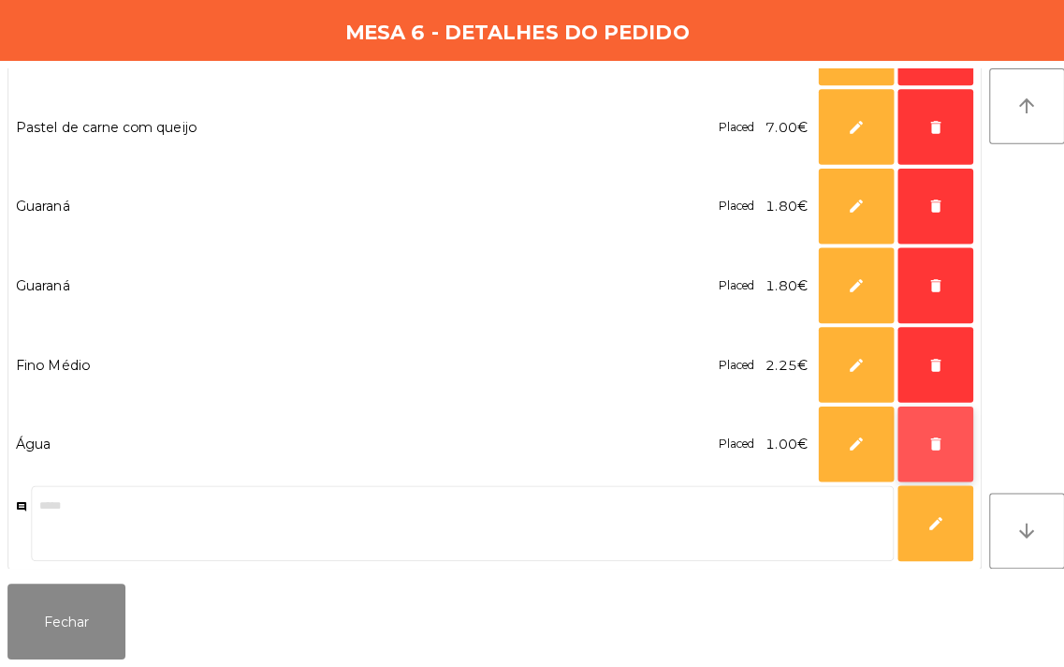
click at [920, 447] on span "delete" at bounding box center [928, 445] width 17 height 17
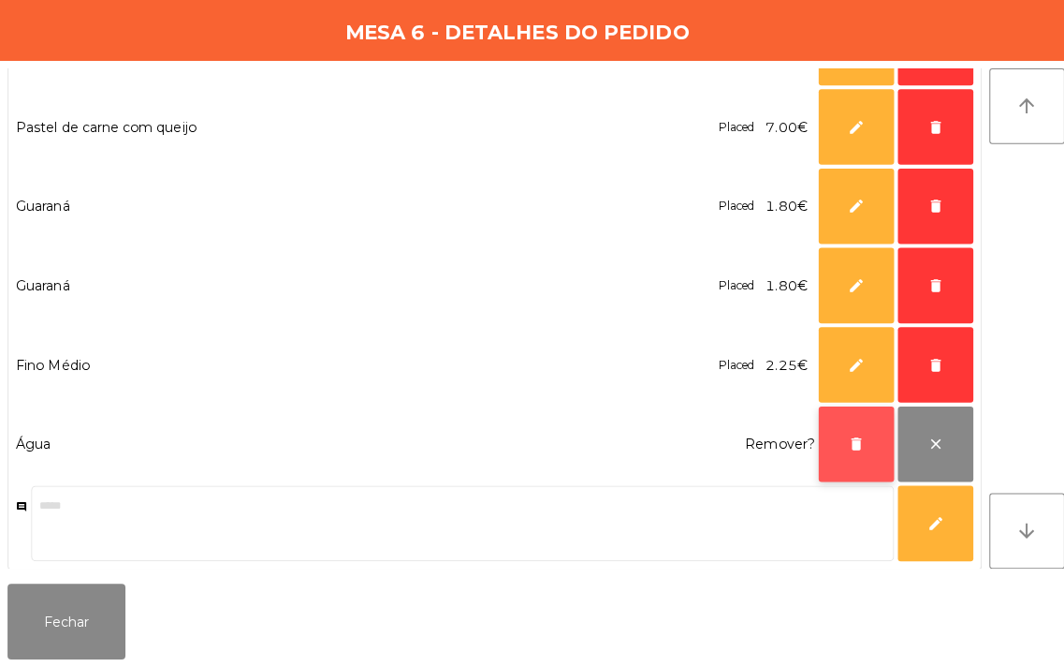
click at [850, 455] on button "delete" at bounding box center [850, 445] width 75 height 75
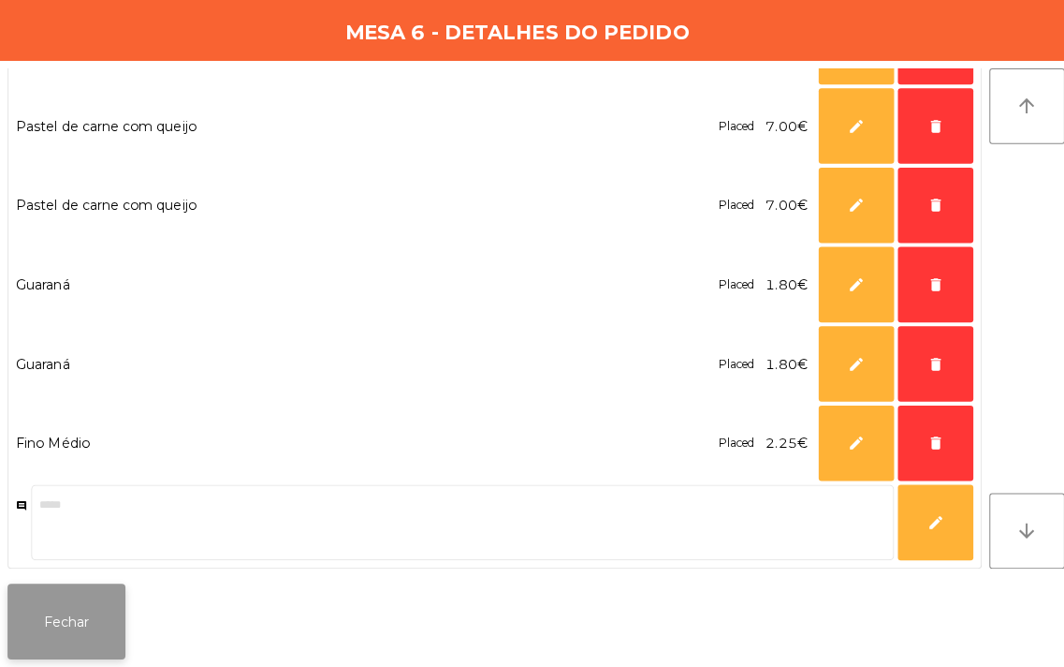
click at [106, 591] on button "Fechar" at bounding box center [65, 621] width 117 height 75
